Goal: Obtain resource: Download file/media

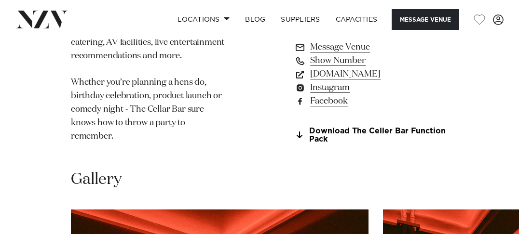
scroll to position [723, 0]
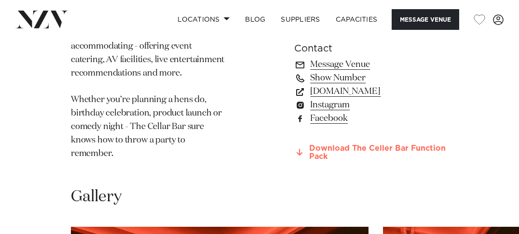
click at [350, 145] on link "Download The Celler Bar Function Pack" at bounding box center [371, 153] width 154 height 16
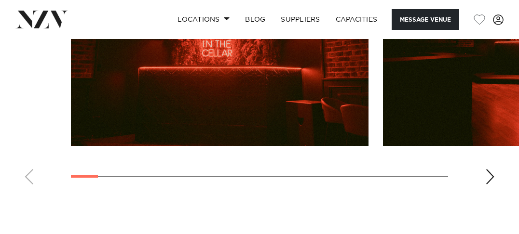
scroll to position [1032, 0]
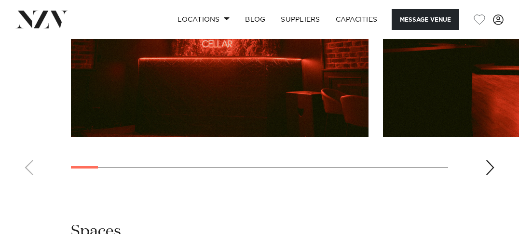
click at [492, 160] on div "Next slide" at bounding box center [490, 167] width 10 height 15
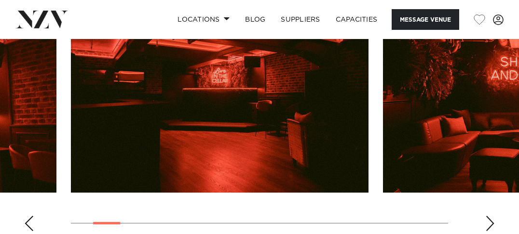
scroll to position [955, 0]
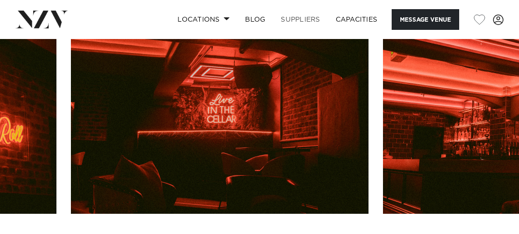
click at [301, 17] on link "SUPPLIERS" at bounding box center [300, 19] width 54 height 21
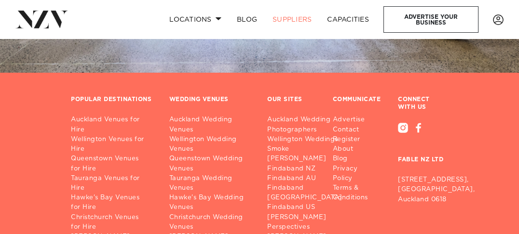
scroll to position [1813, 0]
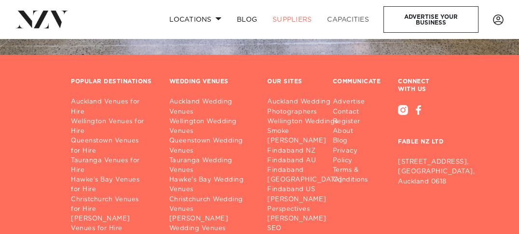
click at [357, 17] on link "Capacities" at bounding box center [347, 19] width 57 height 21
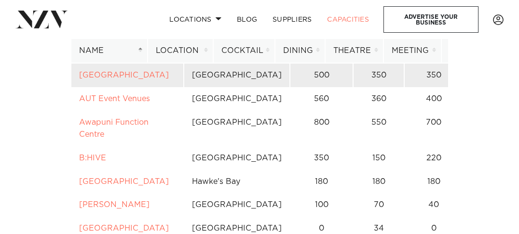
scroll to position [540, 0]
